Goal: Task Accomplishment & Management: Complete application form

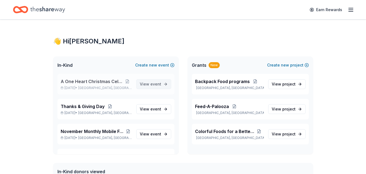
click at [152, 85] on span "event" at bounding box center [156, 84] width 11 height 5
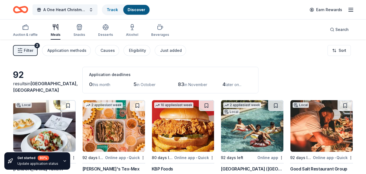
click at [121, 44] on div "Filter 2 Application methods Causes Eligibility Just added Sort" at bounding box center [183, 51] width 366 height 22
click at [30, 50] on span "Filter" at bounding box center [28, 50] width 9 height 7
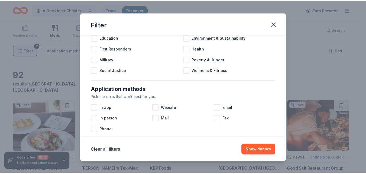
scroll to position [51, 0]
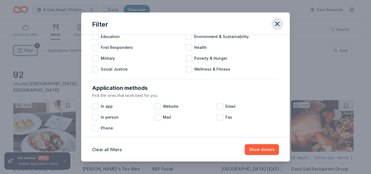
click at [277, 23] on icon "button" at bounding box center [277, 24] width 8 height 8
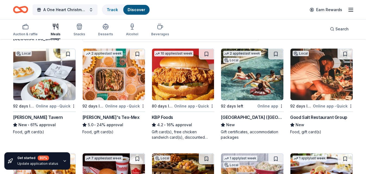
scroll to position [52, 0]
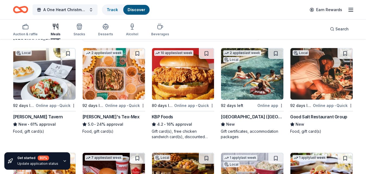
drag, startPoint x: 247, startPoint y: 116, endPoint x: 243, endPoint y: 117, distance: 4.5
click at [243, 117] on div "[GEOGRAPHIC_DATA] ([GEOGRAPHIC_DATA])" at bounding box center [252, 116] width 63 height 7
drag, startPoint x: 253, startPoint y: 116, endPoint x: 233, endPoint y: 118, distance: 20.2
click at [233, 118] on div "[GEOGRAPHIC_DATA] ([GEOGRAPHIC_DATA])" at bounding box center [252, 116] width 63 height 7
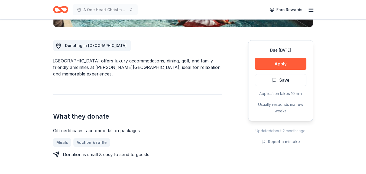
scroll to position [139, 0]
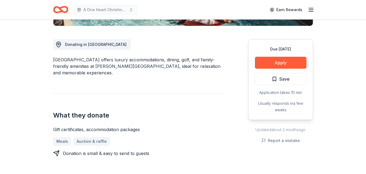
drag, startPoint x: 282, startPoint y: 63, endPoint x: 158, endPoint y: 39, distance: 126.1
click at [158, 39] on div "Donating in FL Four Seasons Resort Orlando offers luxury accommodations, dining…" at bounding box center [183, 165] width 260 height 279
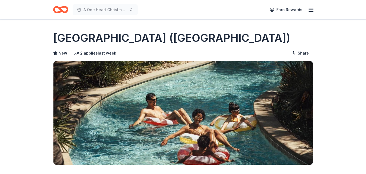
click at [62, 11] on icon "Home" at bounding box center [63, 9] width 8 height 5
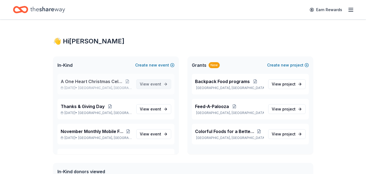
click at [141, 84] on span "View event" at bounding box center [150, 84] width 21 height 7
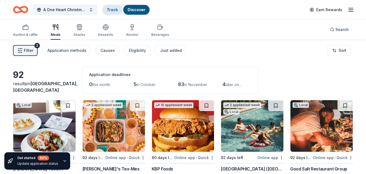
click at [111, 10] on link "Track" at bounding box center [112, 9] width 11 height 5
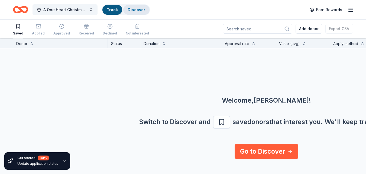
click at [134, 9] on link "Discover" at bounding box center [137, 9] width 18 height 5
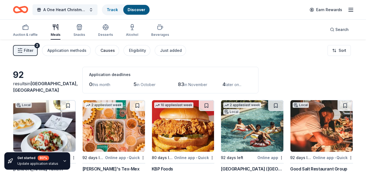
click at [110, 50] on div "Causes" at bounding box center [108, 50] width 14 height 7
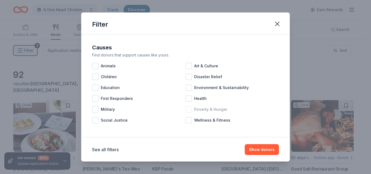
click at [188, 109] on div at bounding box center [188, 109] width 7 height 7
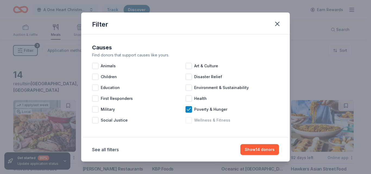
click at [188, 120] on div at bounding box center [188, 120] width 7 height 7
click at [95, 76] on div at bounding box center [95, 77] width 7 height 7
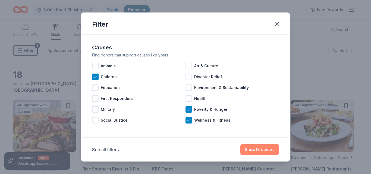
click at [260, 147] on button "Show 18 donors" at bounding box center [259, 149] width 39 height 11
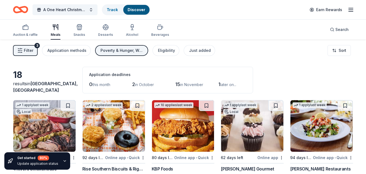
click at [137, 48] on div "Poverty & Hunger, Wellness & Fitness, Children" at bounding box center [122, 50] width 43 height 7
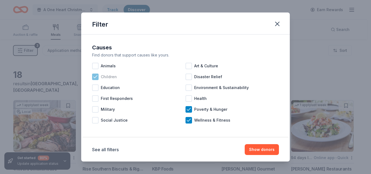
click at [96, 76] on icon at bounding box center [95, 76] width 5 height 5
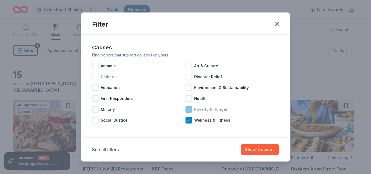
click at [187, 109] on icon at bounding box center [188, 109] width 5 height 5
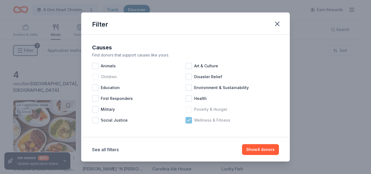
click at [187, 119] on icon at bounding box center [188, 119] width 5 height 5
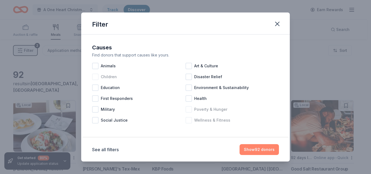
click at [260, 148] on button "Show 92 donors" at bounding box center [258, 149] width 39 height 11
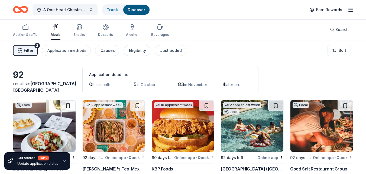
click at [255, 131] on img at bounding box center [252, 126] width 62 height 52
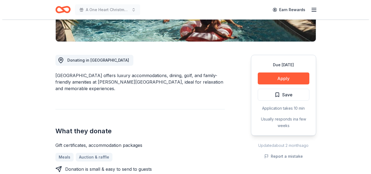
scroll to position [127, 0]
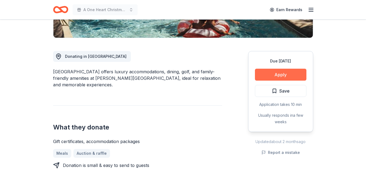
click at [275, 74] on button "Apply" at bounding box center [281, 75] width 52 height 12
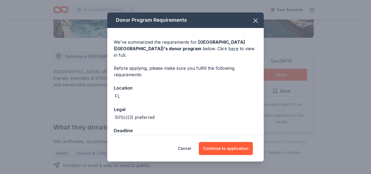
click at [228, 49] on link "here" at bounding box center [233, 48] width 10 height 7
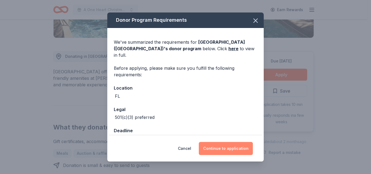
click at [221, 148] on button "Continue to application" at bounding box center [226, 148] width 54 height 13
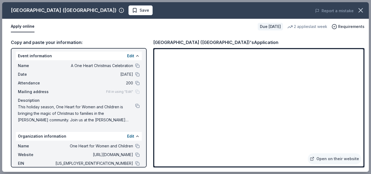
scroll to position [0, 0]
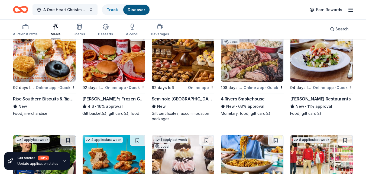
scroll to position [176, 0]
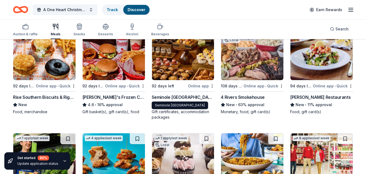
click at [174, 97] on div "Seminole Hard Rock Hotel & Casino Hollywood" at bounding box center [183, 97] width 63 height 7
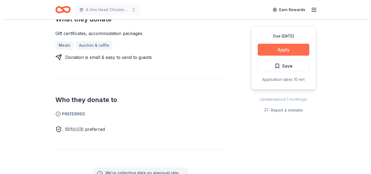
scroll to position [210, 0]
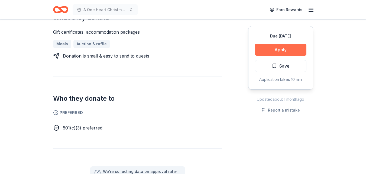
click at [286, 50] on button "Apply" at bounding box center [281, 50] width 52 height 12
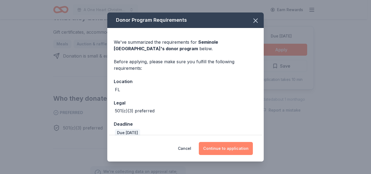
click at [224, 146] on button "Continue to application" at bounding box center [226, 148] width 54 height 13
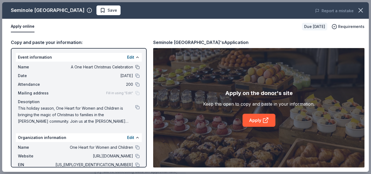
click at [135, 68] on button at bounding box center [137, 67] width 4 height 4
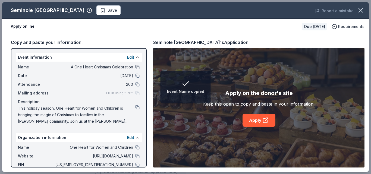
click at [135, 68] on button at bounding box center [137, 67] width 4 height 4
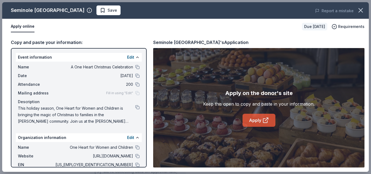
click at [256, 119] on link "Apply" at bounding box center [258, 120] width 33 height 13
